Goal: Information Seeking & Learning: Check status

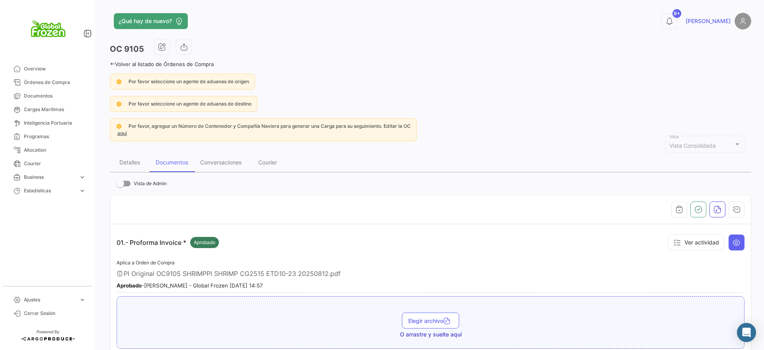
scroll to position [199, 0]
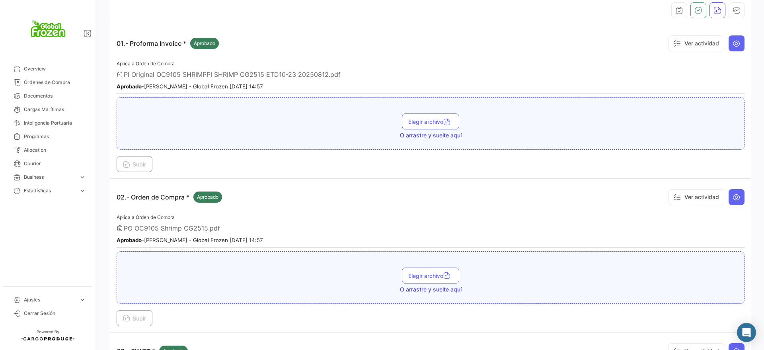
click at [408, 205] on div "02.- Orden de Compra * Aprobado Ver actividad" at bounding box center [431, 197] width 628 height 24
click at [409, 165] on div "Subir" at bounding box center [431, 164] width 628 height 16
click at [504, 31] on td "01.- Proforma Invoice * Aprobado Ver actividad Aplica a Orden de Compra PI Orig…" at bounding box center [430, 102] width 641 height 154
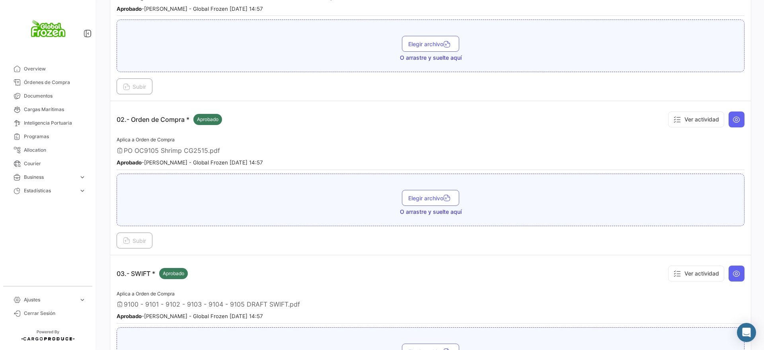
scroll to position [0, 0]
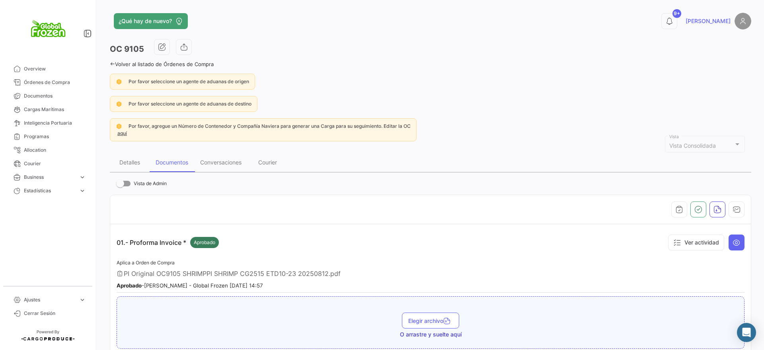
click at [321, 217] on div at bounding box center [431, 209] width 628 height 16
click at [335, 207] on div at bounding box center [431, 209] width 628 height 16
click at [511, 30] on app-header "¿Qué hay de nuevo? 9+ [PERSON_NAME]" at bounding box center [431, 26] width 642 height 26
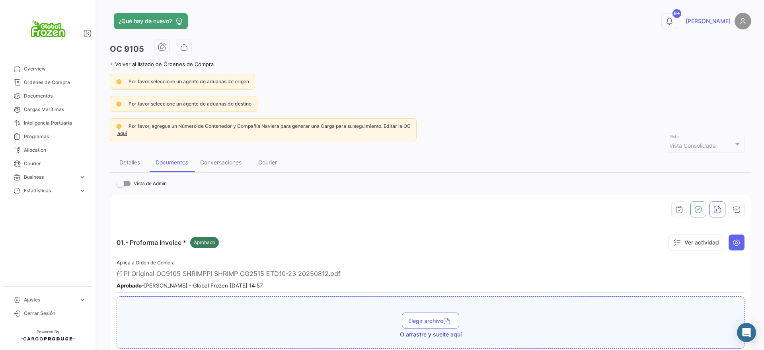
click at [384, 42] on div "OC 9105" at bounding box center [431, 49] width 642 height 20
click at [455, 82] on div "Por favor seleccione un agente de aduanas de origen" at bounding box center [431, 82] width 642 height 16
click at [318, 195] on th at bounding box center [430, 209] width 641 height 29
